Goal: Task Accomplishment & Management: Complete application form

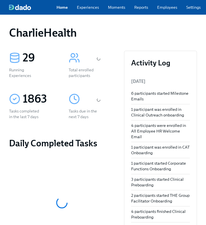
click at [166, 10] on link "Employees" at bounding box center [167, 8] width 20 height 6
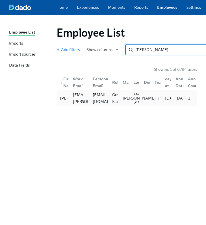
type input "[PERSON_NAME]"
click at [121, 97] on div "[PERSON_NAME]" at bounding box center [139, 98] width 38 height 6
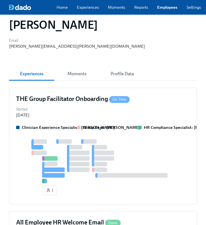
scroll to position [89, 0]
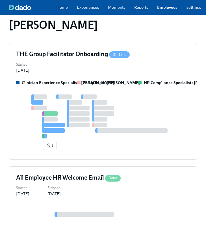
click at [121, 97] on div at bounding box center [102, 116] width 173 height 44
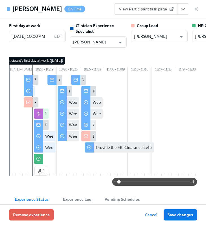
click at [173, 10] on icon "View task page" at bounding box center [183, 9] width 6 height 6
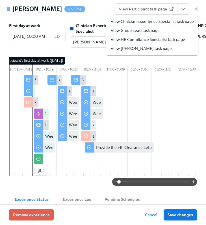
click at [139, 41] on link "View HR Compliance Specialist task page" at bounding box center [148, 40] width 74 height 6
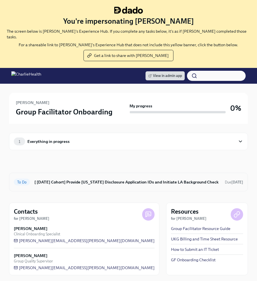
click at [92, 185] on div "To Do [ Oct 13th Cohort] Provide Utah Disclosure Application IDs and Initiate L…" at bounding box center [128, 182] width 239 height 19
click at [89, 179] on h6 "[ [DATE] Cohort] Provide [US_STATE] Disclosure Application IDs and Initiate LA …" at bounding box center [127, 182] width 186 height 6
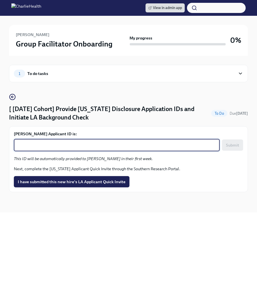
click at [54, 148] on textarea "Nadia Jenkins's Applicant ID is:" at bounding box center [116, 145] width 199 height 7
paste textarea "1258241"
type textarea "1258241"
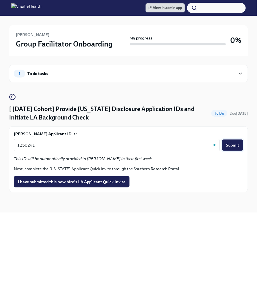
click at [240, 143] on button "Submit" at bounding box center [232, 145] width 21 height 11
click at [101, 183] on span "I have submitted this new hire's LA Applicant Quick Invite" at bounding box center [72, 182] width 108 height 6
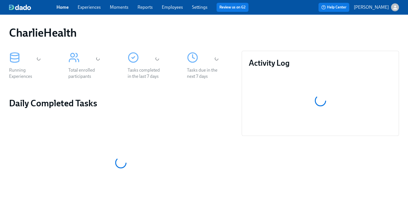
click at [217, 27] on div "CharlieHealth" at bounding box center [203, 33] width 389 height 14
click at [167, 3] on div "Home Experiences Moments Reports Employees Settings Review us on G2" at bounding box center [154, 7] width 196 height 9
click at [168, 13] on div "Home Experiences Moments Reports Employees Settings Review us on G2 Help Center…" at bounding box center [204, 7] width 408 height 15
click at [168, 6] on link "Employees" at bounding box center [172, 7] width 21 height 5
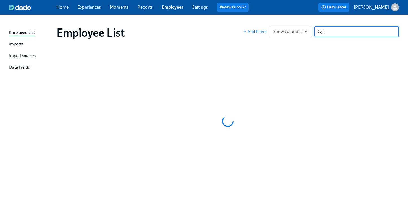
type input "j"
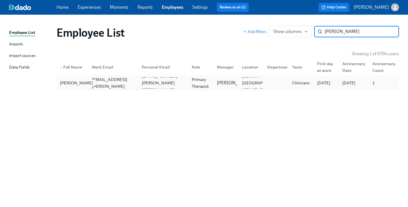
type input "schaff"
click at [71, 84] on div "Jessie Schaffer" at bounding box center [77, 83] width 38 height 7
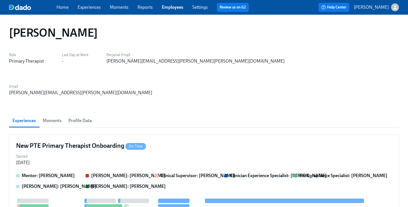
scroll to position [6, 0]
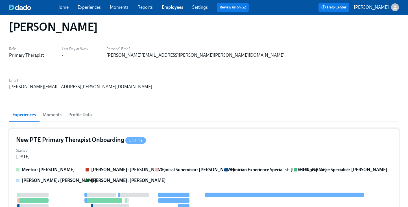
click at [220, 136] on div "New PTE Primary Therapist Onboarding On Time" at bounding box center [203, 140] width 375 height 8
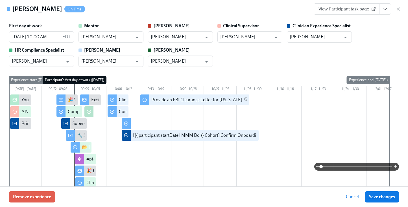
click at [339, 59] on div "First day at work 09/29/2025 10:00 AM EDT ​ Mentor Andrea Matta ​ Clarissa Clar…" at bounding box center [203, 45] width 389 height 44
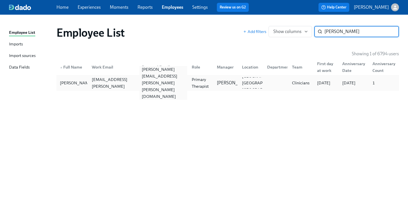
click at [169, 84] on div "jessica.amy.schaffer@gmail.com" at bounding box center [163, 83] width 48 height 34
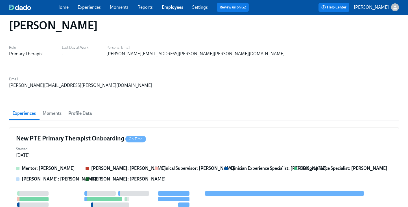
scroll to position [220, 0]
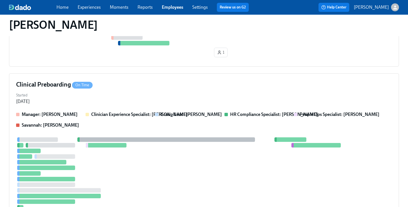
click at [169, 112] on strong "Group Lead: Emily Schall" at bounding box center [190, 114] width 61 height 5
